Goal: Check status: Check status

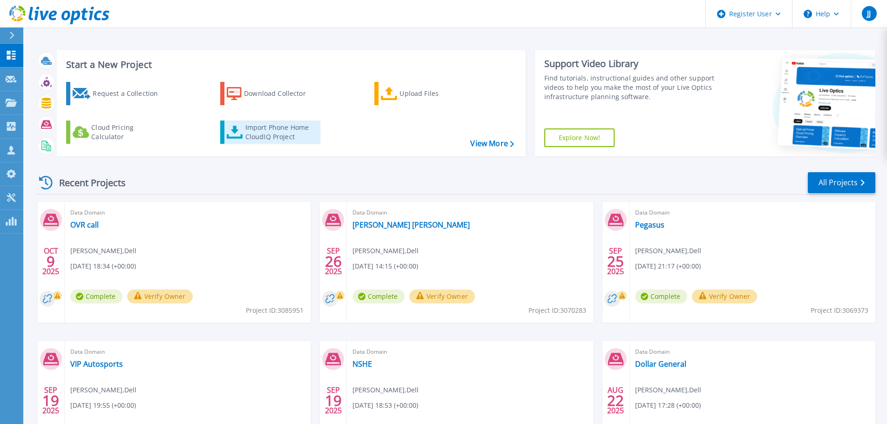
click at [272, 133] on div "Import Phone Home CloudIQ Project" at bounding box center [281, 132] width 73 height 19
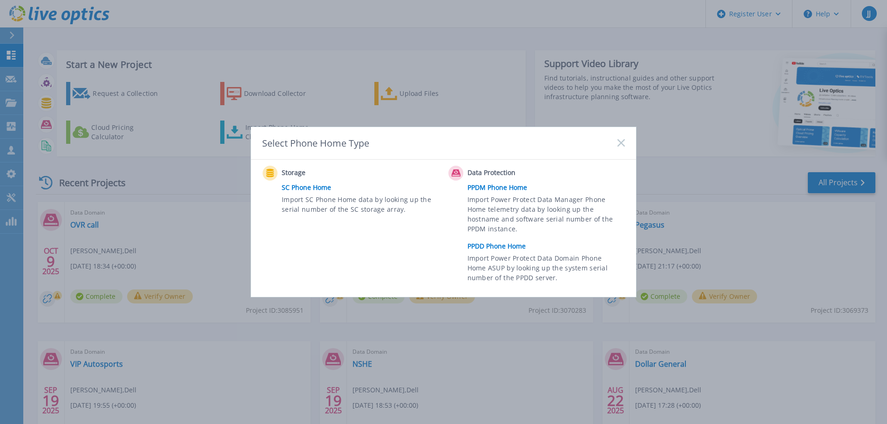
click at [496, 250] on link "PPDD Phone Home" at bounding box center [549, 246] width 162 height 14
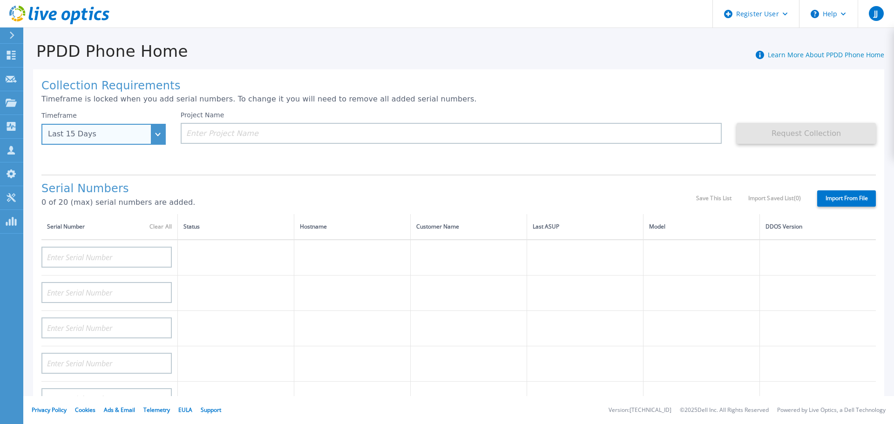
click at [156, 136] on div "Last 15 Days" at bounding box center [103, 134] width 124 height 21
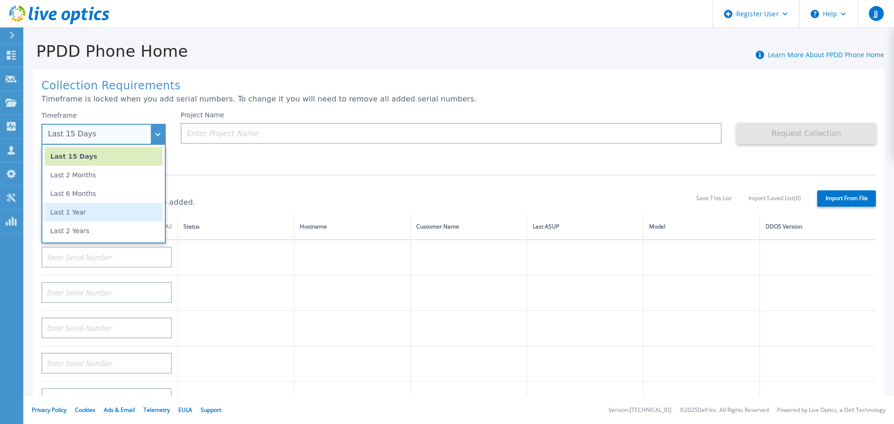
click at [119, 216] on li "Last 1 Year" at bounding box center [104, 212] width 118 height 19
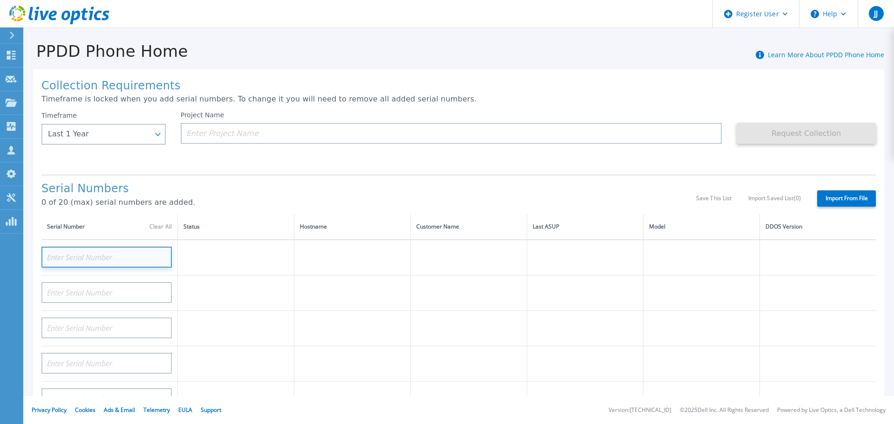
click at [115, 255] on input at bounding box center [106, 257] width 130 height 21
paste input "DE300204801581"
type input "DE300204801581"
